Goal: Task Accomplishment & Management: Complete application form

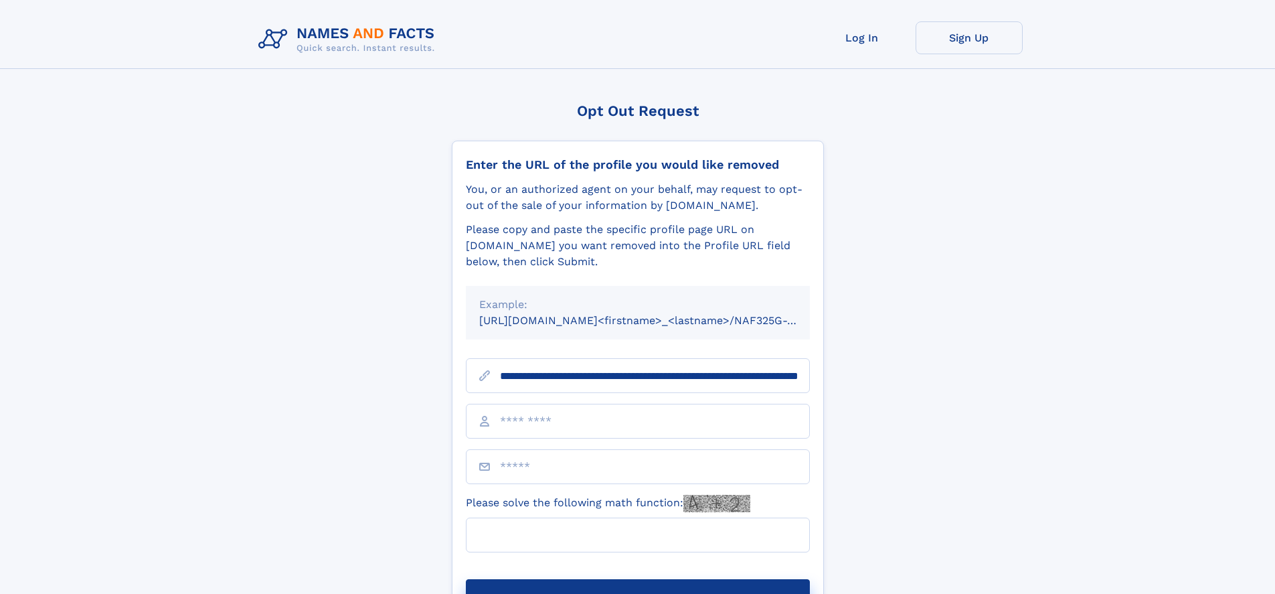
scroll to position [0, 133]
type input "**********"
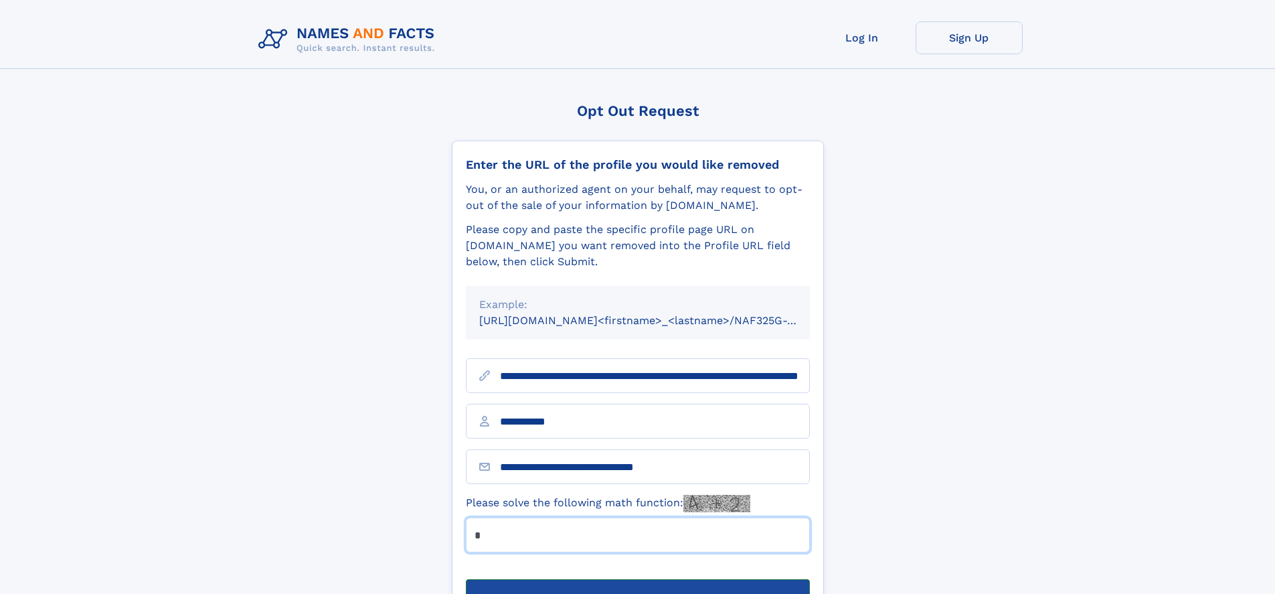
type input "*"
click at [637, 579] on button "Submit Opt Out Request" at bounding box center [638, 600] width 344 height 43
